Goal: Information Seeking & Learning: Learn about a topic

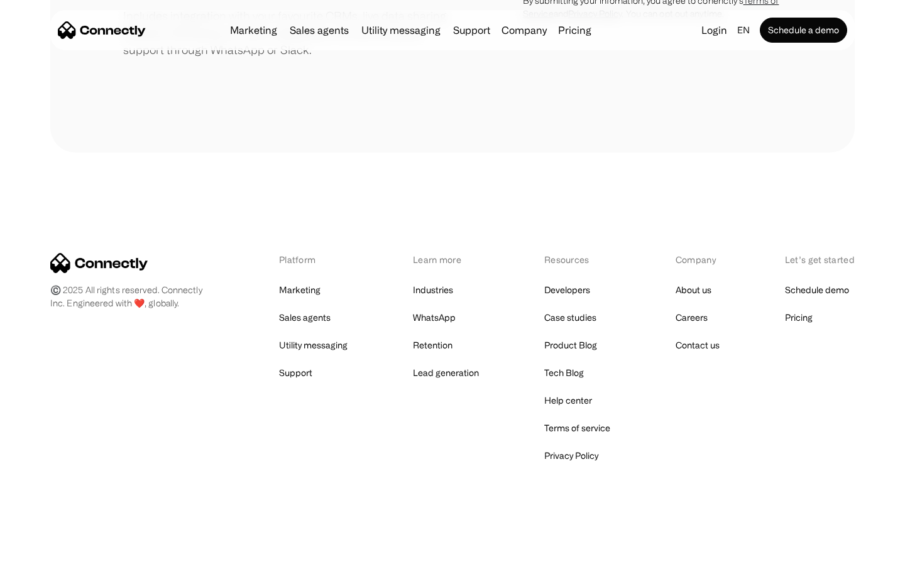
scroll to position [584, 0]
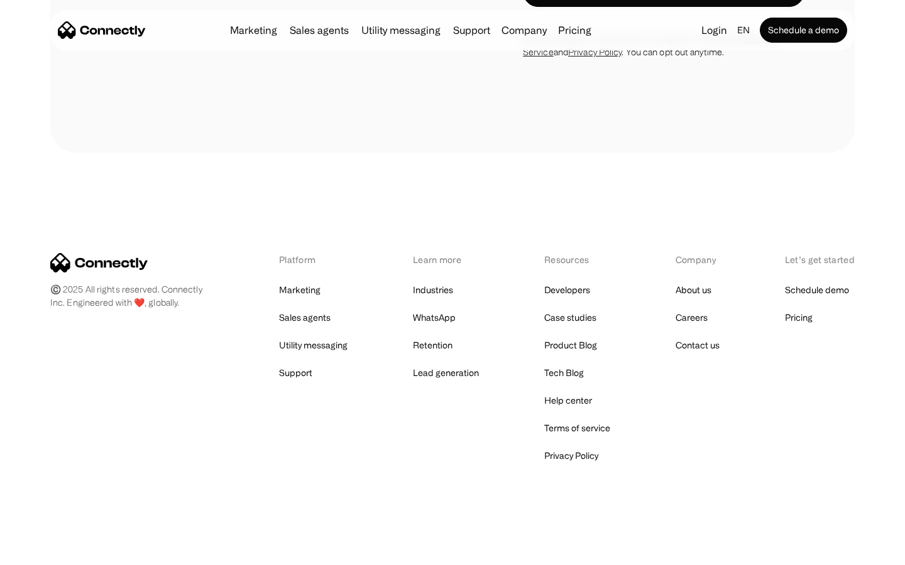
scroll to position [1060, 0]
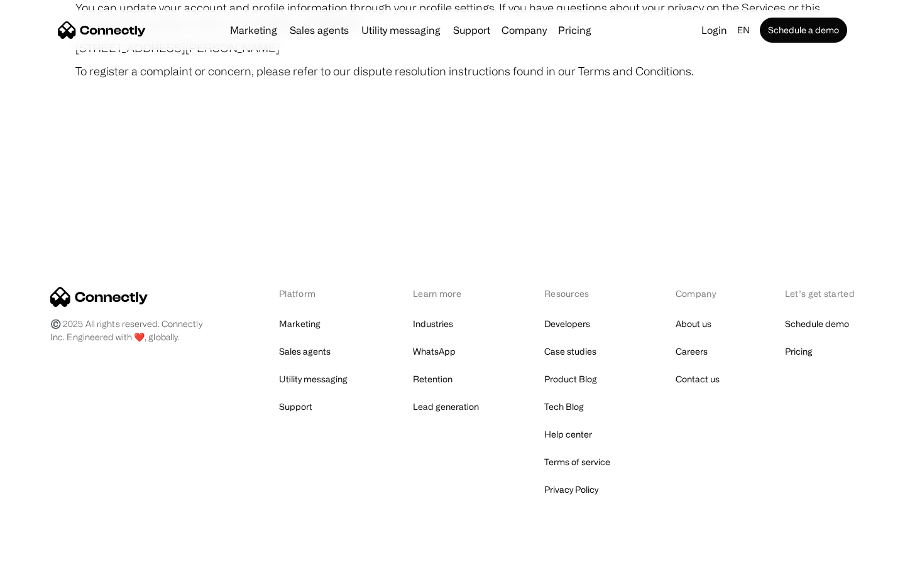
scroll to position [7314, 0]
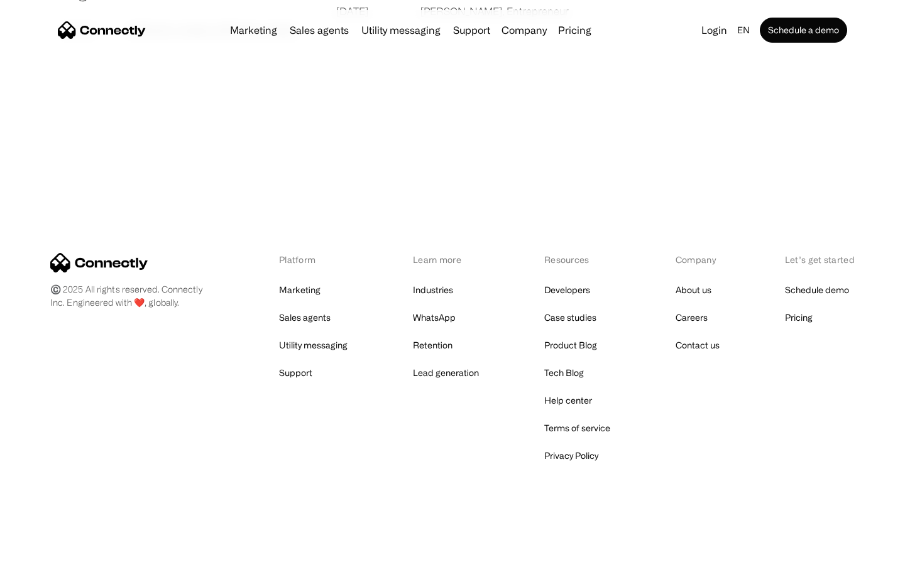
scroll to position [2414, 0]
